Goal: Task Accomplishment & Management: Manage account settings

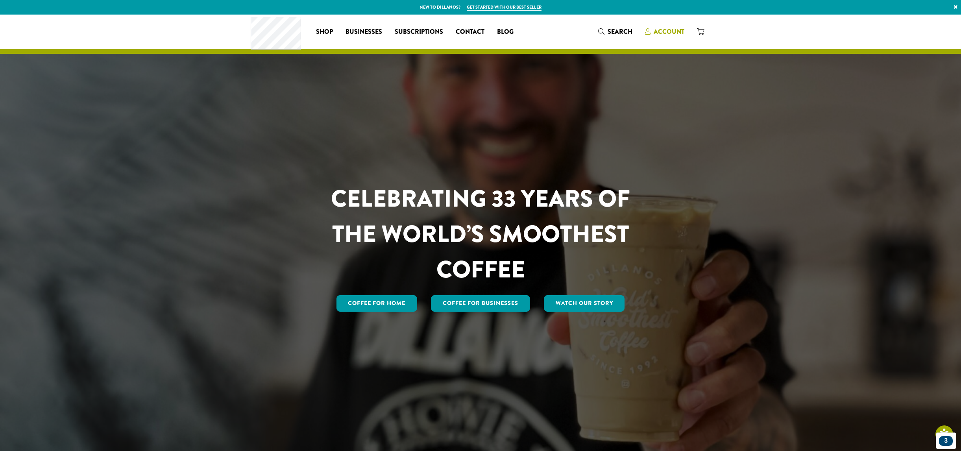
click at [667, 35] on span "Account" at bounding box center [669, 31] width 31 height 9
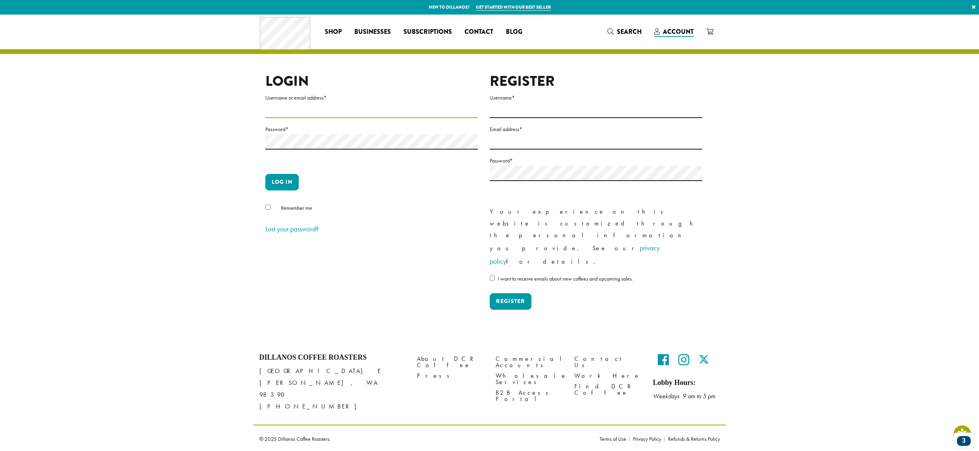
click at [290, 109] on input "Username or email address *" at bounding box center [371, 110] width 213 height 15
click at [189, 113] on section "Login Username or email address * Password * Log in Remember me Lost your passw…" at bounding box center [489, 178] width 979 height 327
